Goal: Information Seeking & Learning: Learn about a topic

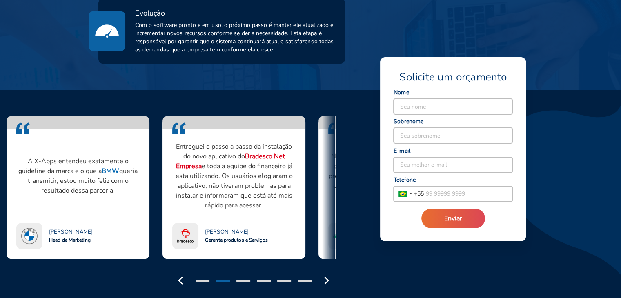
scroll to position [632, 0]
click at [179, 274] on icon "button" at bounding box center [180, 280] width 13 height 13
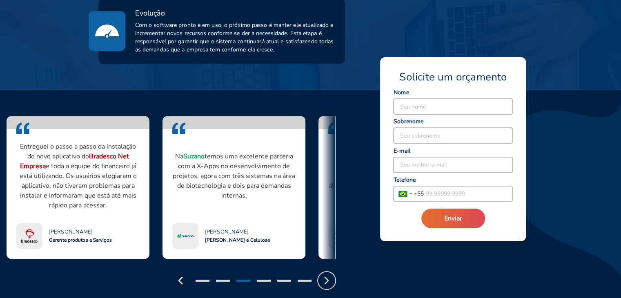
click at [324, 274] on icon "button" at bounding box center [326, 280] width 13 height 13
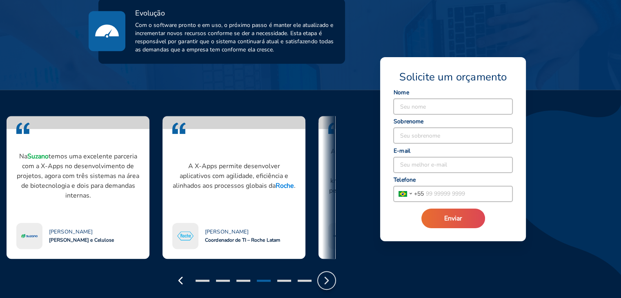
click at [324, 274] on icon "button" at bounding box center [326, 280] width 13 height 13
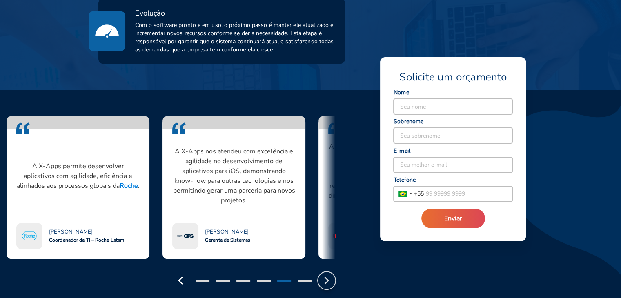
click at [324, 274] on icon "button" at bounding box center [326, 280] width 13 height 13
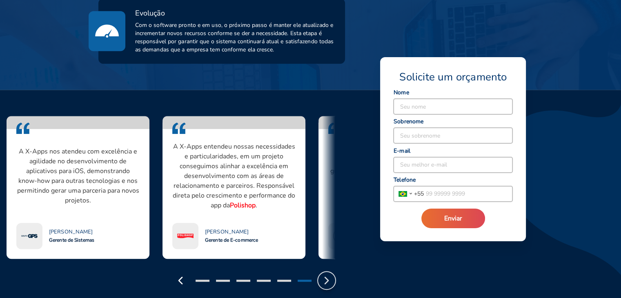
click at [324, 274] on icon "button" at bounding box center [326, 280] width 13 height 13
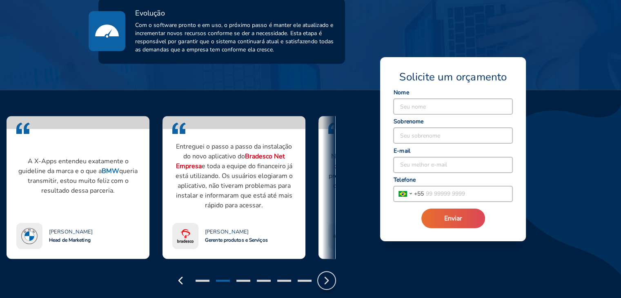
click at [324, 274] on icon "button" at bounding box center [326, 280] width 13 height 13
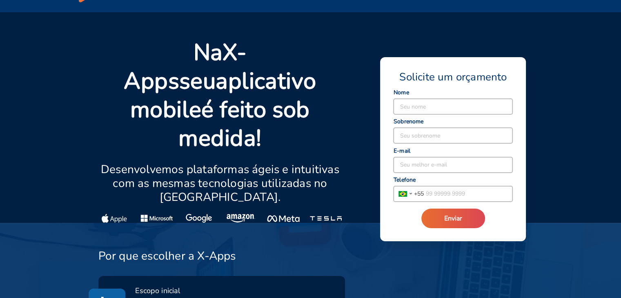
scroll to position [0, 0]
